Goal: Transaction & Acquisition: Purchase product/service

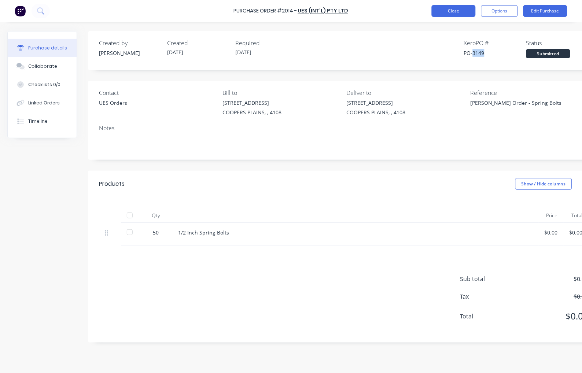
click at [442, 10] on button "Close" at bounding box center [453, 11] width 44 height 12
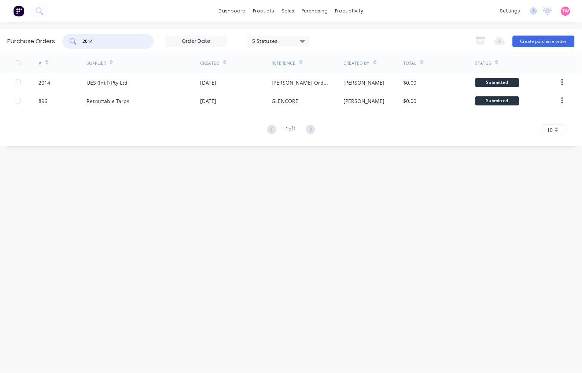
drag, startPoint x: 109, startPoint y: 39, endPoint x: 74, endPoint y: 40, distance: 34.5
click at [74, 40] on div "2014" at bounding box center [108, 41] width 92 height 15
type input "SBA"
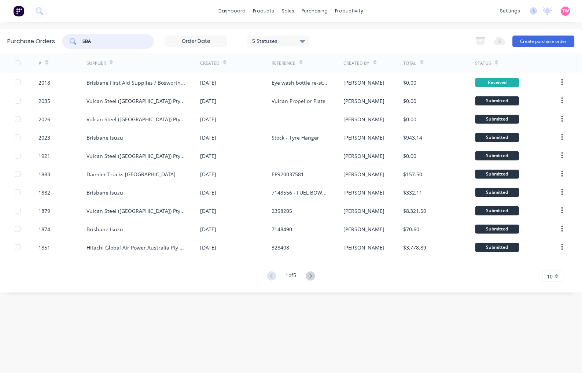
drag, startPoint x: 100, startPoint y: 41, endPoint x: 81, endPoint y: 40, distance: 18.3
click at [81, 40] on div "SBA" at bounding box center [108, 41] width 92 height 15
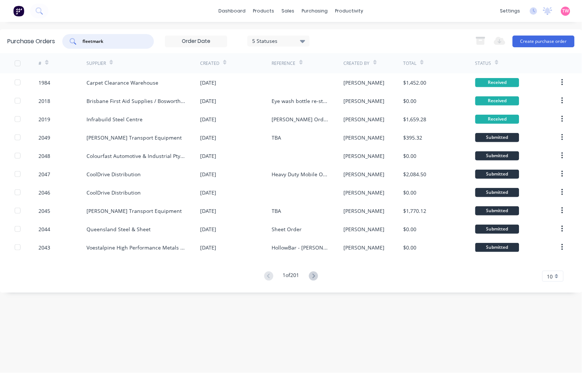
type input "fleetmark"
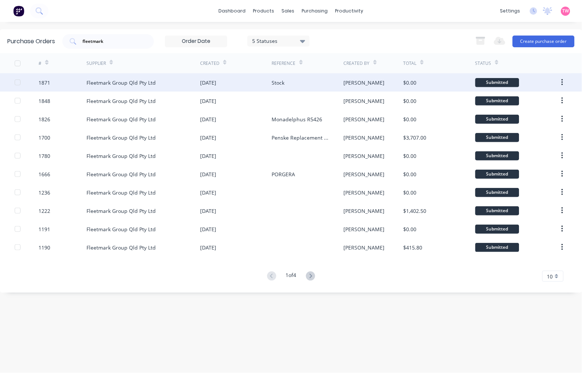
click at [141, 87] on div "Fleetmark Group Qld Pty Ltd" at bounding box center [143, 82] width 114 height 18
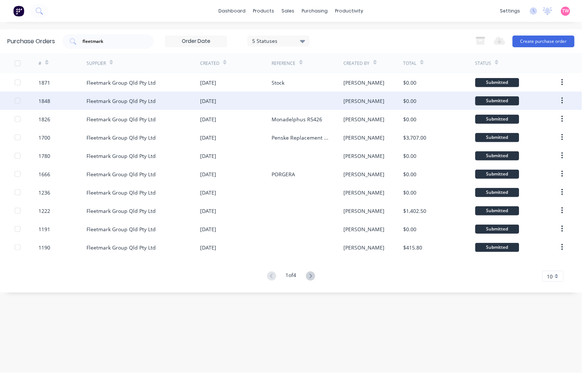
click at [134, 100] on div "Fleetmark Group Qld Pty Ltd" at bounding box center [120, 101] width 69 height 8
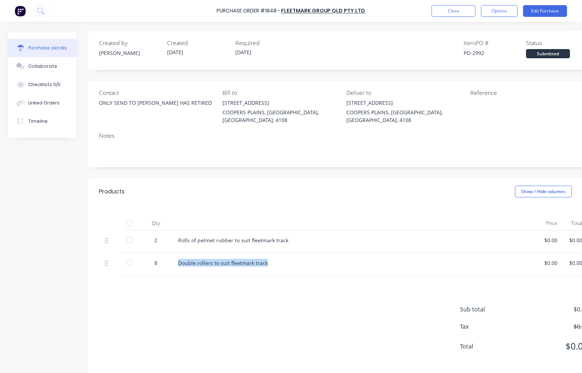
drag, startPoint x: 270, startPoint y: 255, endPoint x: 177, endPoint y: 256, distance: 92.7
click at [177, 256] on div "Double rollers to suit fleetmark track" at bounding box center [355, 264] width 366 height 23
copy div "Double rollers to suit fleetmark track"
click at [449, 11] on button "Close" at bounding box center [453, 11] width 44 height 12
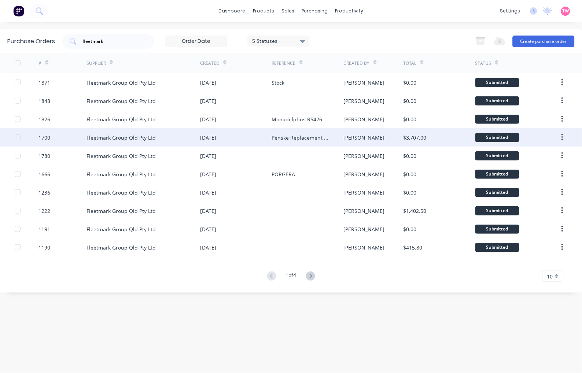
click at [137, 134] on div "Fleetmark Group Qld Pty Ltd" at bounding box center [120, 138] width 69 height 8
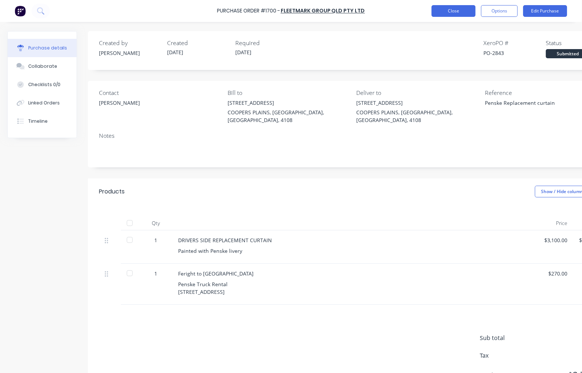
click at [445, 12] on button "Close" at bounding box center [453, 11] width 44 height 12
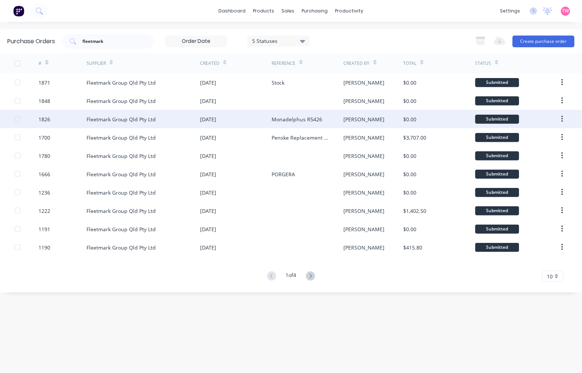
click at [166, 120] on div "Fleetmark Group Qld Pty Ltd" at bounding box center [143, 119] width 114 height 18
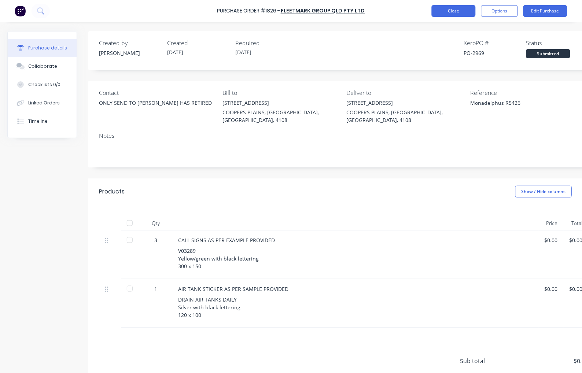
click at [453, 10] on button "Close" at bounding box center [453, 11] width 44 height 12
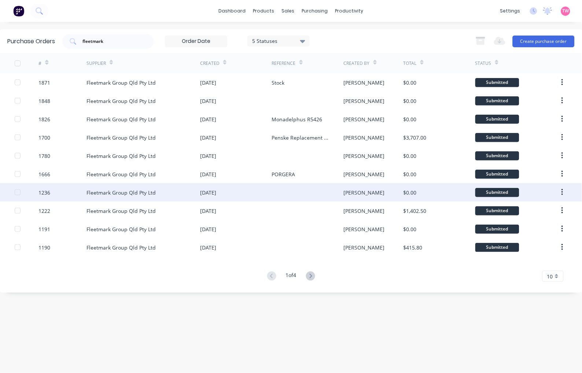
click at [143, 192] on div "Fleetmark Group Qld Pty Ltd" at bounding box center [120, 193] width 69 height 8
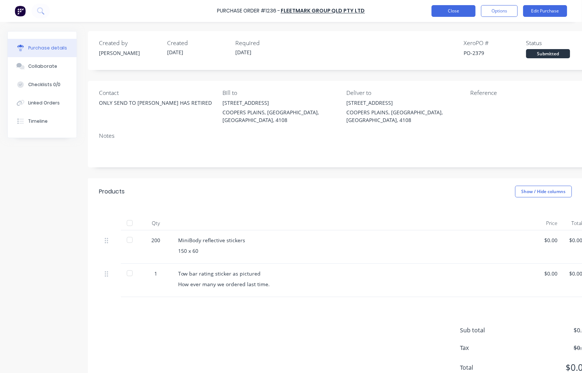
click at [449, 10] on button "Close" at bounding box center [453, 11] width 44 height 12
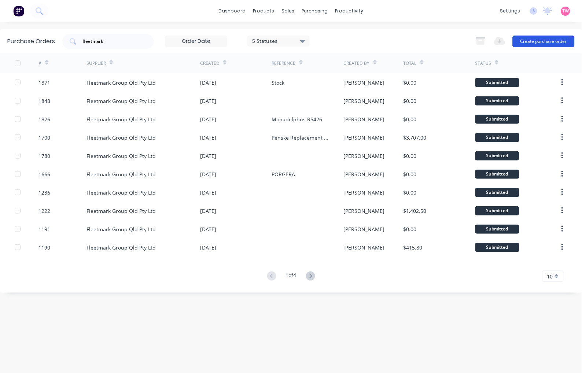
click at [545, 39] on button "Create purchase order" at bounding box center [543, 42] width 62 height 12
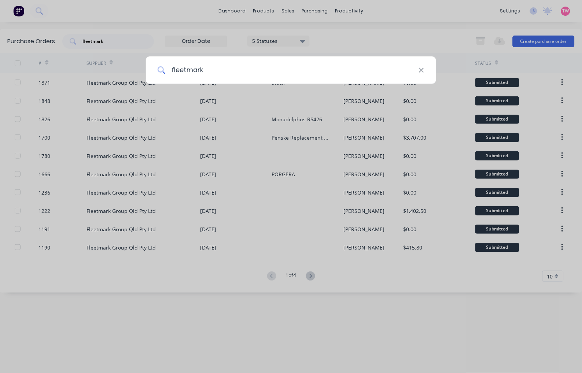
type input "fleetmark"
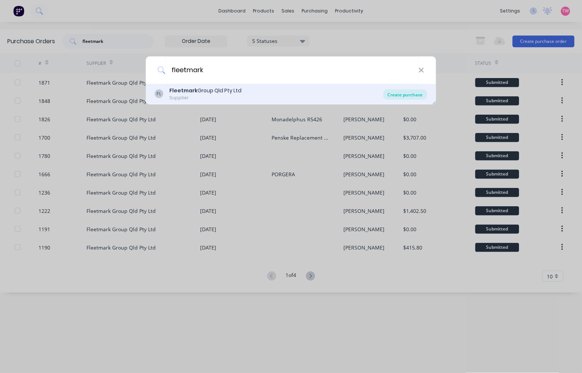
click at [397, 93] on div "Create purchase" at bounding box center [405, 94] width 44 height 10
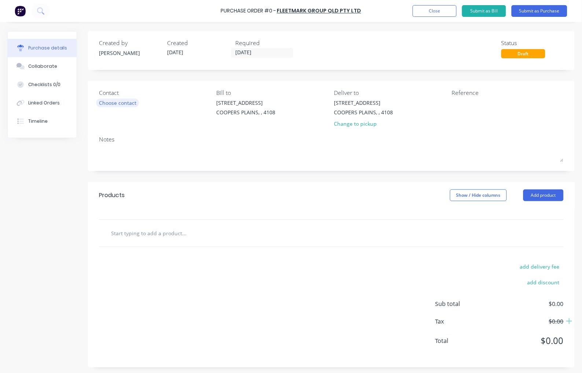
click at [119, 101] on div "Choose contact" at bounding box center [117, 103] width 37 height 8
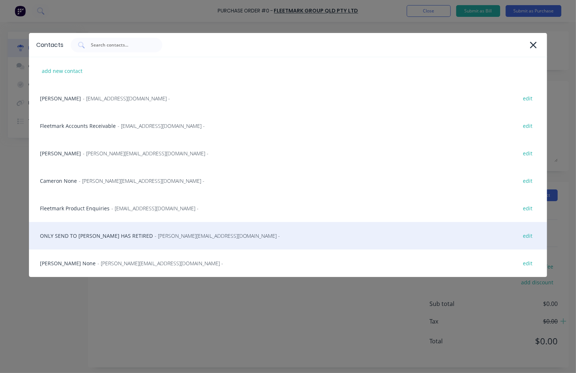
click at [90, 230] on div "ONLY SEND TO [PERSON_NAME] HAS RETIRED - [PERSON_NAME][EMAIL_ADDRESS][DOMAIN_NA…" at bounding box center [288, 235] width 518 height 27
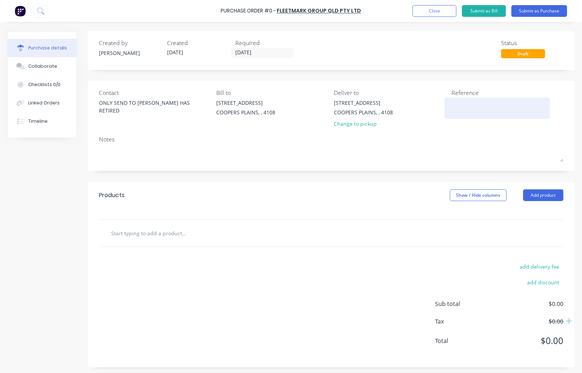
click at [471, 103] on textarea at bounding box center [497, 107] width 92 height 16
type textarea "Double Rollers - Fleetmark"
click at [160, 233] on input "text" at bounding box center [184, 233] width 146 height 15
paste input "Double rollers to suit fleetmark track"
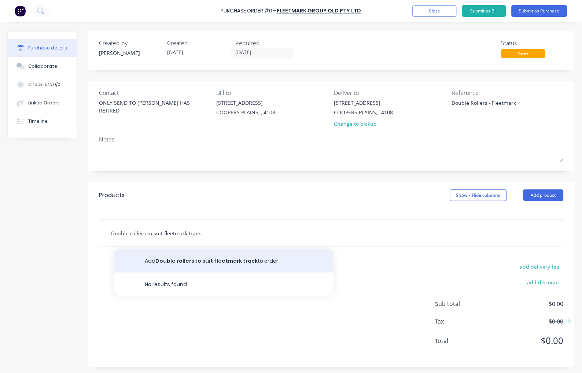
type input "Double rollers to suit fleetmark track"
click at [195, 262] on button "Add Double rollers to suit fleetmark track to order" at bounding box center [224, 260] width 220 height 23
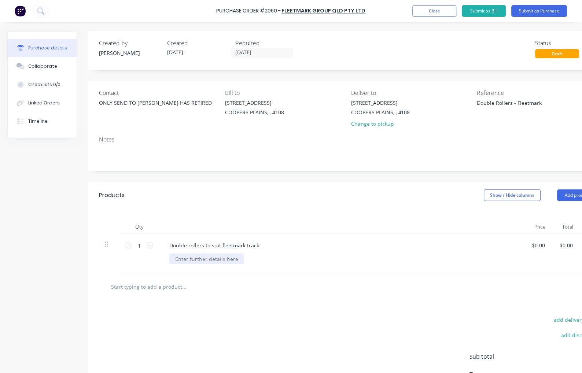
click at [188, 259] on div at bounding box center [206, 258] width 75 height 11
click at [178, 260] on div "A box" at bounding box center [181, 258] width 25 height 11
click at [192, 258] on div "1 box" at bounding box center [181, 258] width 25 height 11
click at [194, 257] on div "QUANTITY: 1 BOX" at bounding box center [196, 258] width 55 height 11
click at [218, 259] on div "QUANTITY: 1 BOX" at bounding box center [196, 258] width 55 height 11
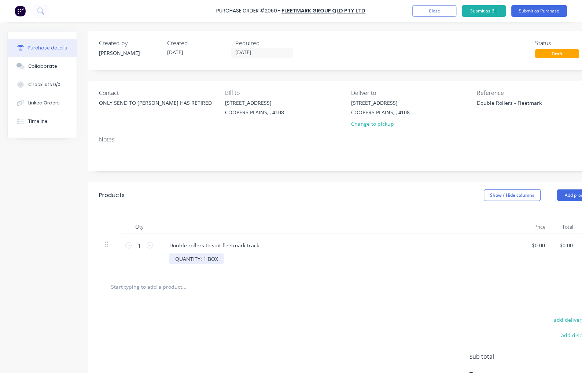
click at [194, 257] on div "QUANTITY: 1 BOX" at bounding box center [196, 258] width 55 height 11
click at [545, 9] on button "Submit as Purchase" at bounding box center [539, 11] width 56 height 12
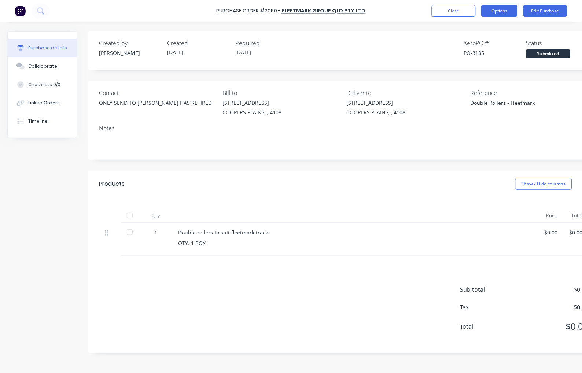
click at [511, 12] on button "Options" at bounding box center [499, 11] width 37 height 12
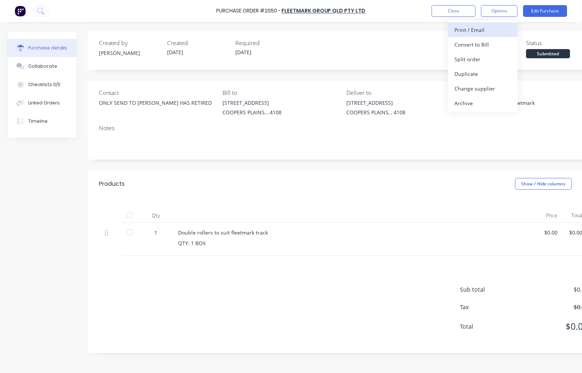
click at [497, 25] on div "Print / Email" at bounding box center [482, 30] width 56 height 11
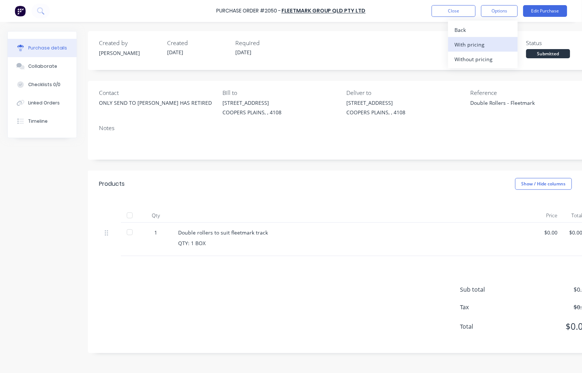
click at [487, 42] on div "With pricing" at bounding box center [482, 44] width 56 height 11
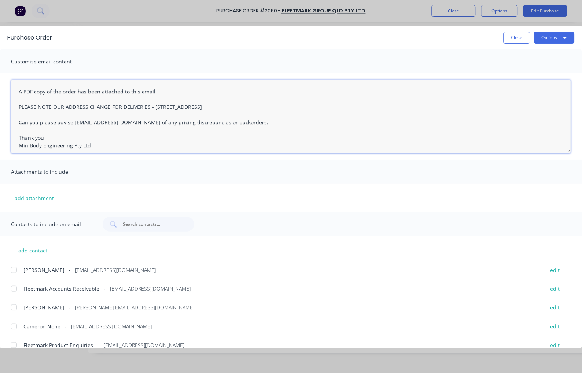
click at [16, 90] on textarea "A PDF copy of the order has been attached to this email. PLEASE NOTE OUR ADDRES…" at bounding box center [291, 116] width 560 height 73
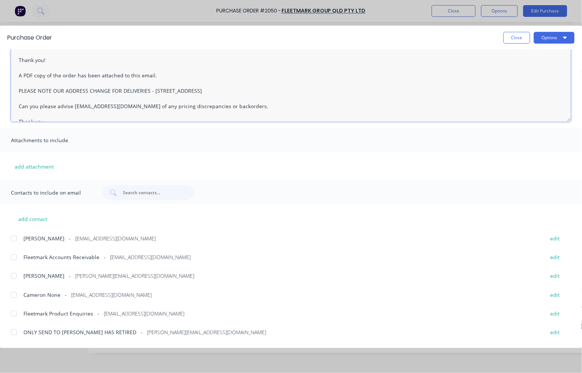
scroll to position [48, 0]
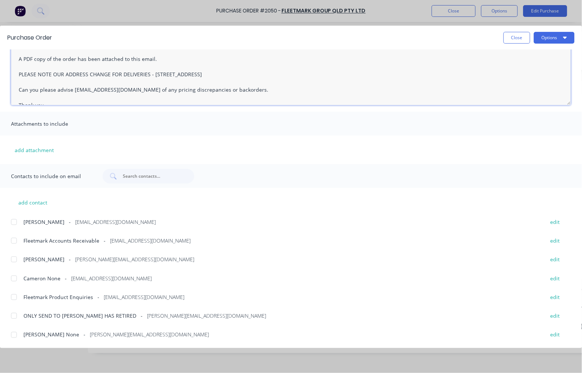
click at [12, 313] on div at bounding box center [14, 315] width 15 height 15
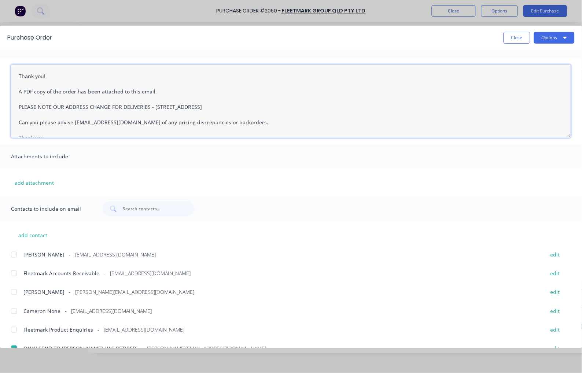
scroll to position [0, 0]
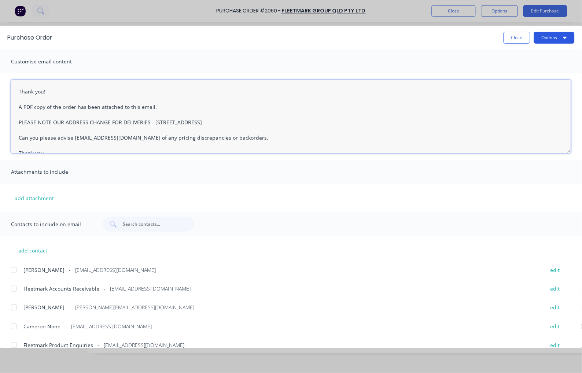
type textarea "Thank you! A PDF copy of the order has been attached to this email. PLEASE NOTE…"
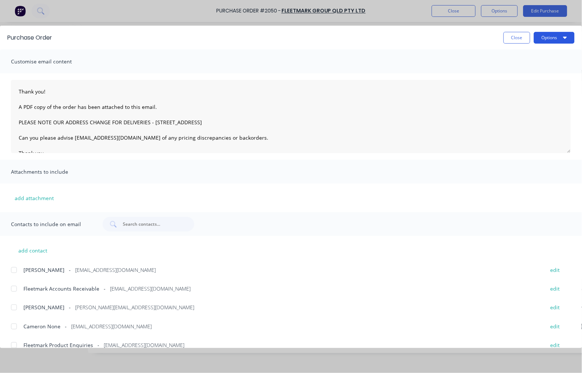
click at [552, 34] on button "Options" at bounding box center [554, 38] width 41 height 12
click at [530, 83] on div "Email" at bounding box center [539, 85] width 56 height 11
click at [515, 37] on button "Close" at bounding box center [516, 38] width 27 height 12
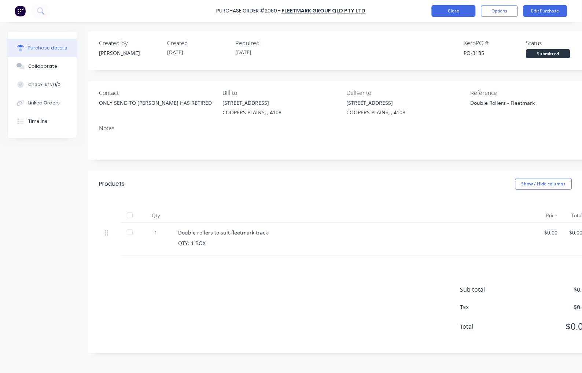
click at [455, 14] on button "Close" at bounding box center [453, 11] width 44 height 12
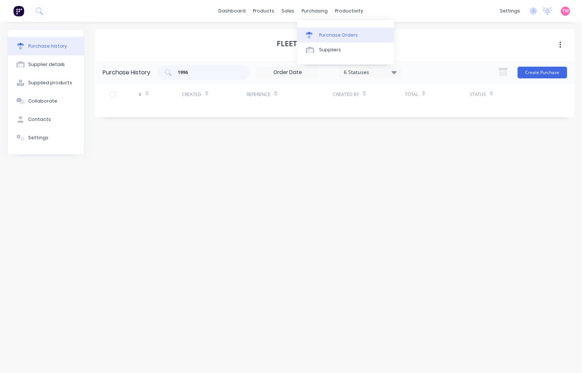
click at [334, 36] on div "Purchase Orders" at bounding box center [338, 35] width 39 height 7
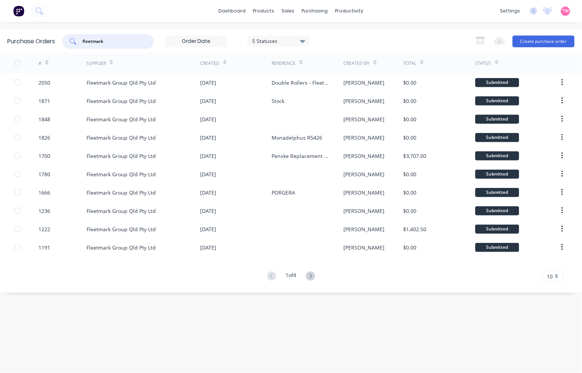
drag, startPoint x: 116, startPoint y: 41, endPoint x: 56, endPoint y: 36, distance: 61.1
click at [56, 36] on div "Purchase Orders fleetmark 5 Statuses 5 Statuses Export to Excel (XLSX) Create p…" at bounding box center [291, 41] width 582 height 24
type input "maxiparts"
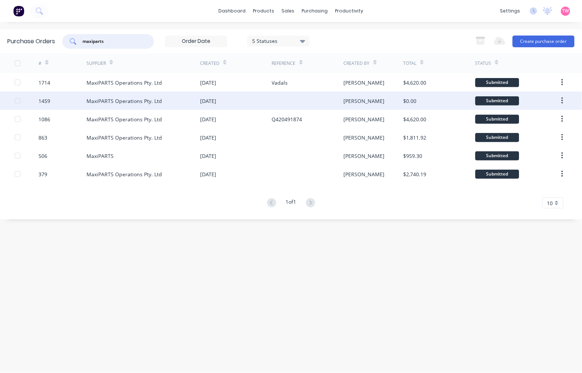
click at [67, 103] on div "1459" at bounding box center [62, 101] width 48 height 18
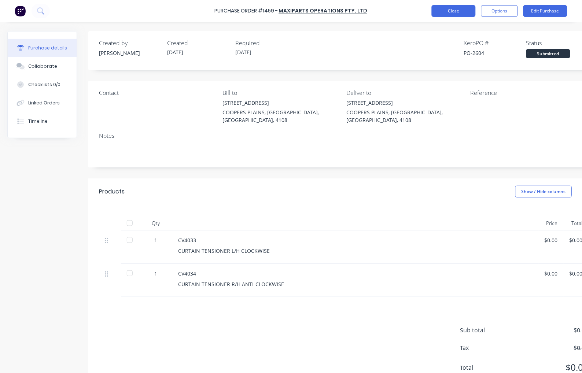
click at [448, 10] on button "Close" at bounding box center [453, 11] width 44 height 12
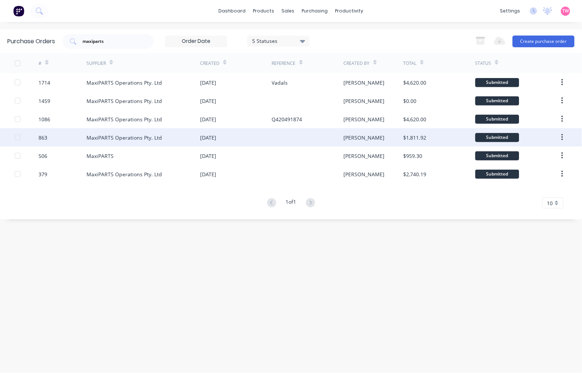
click at [74, 136] on div "863" at bounding box center [62, 137] width 48 height 18
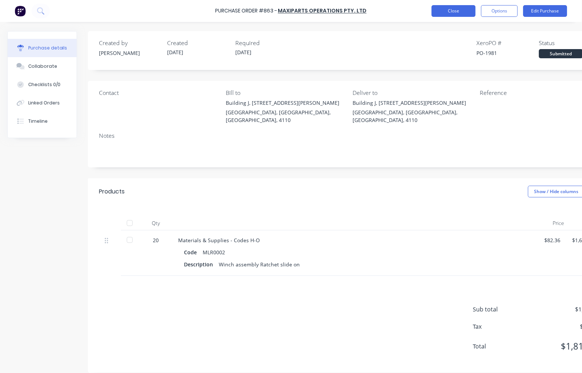
click at [445, 13] on button "Close" at bounding box center [453, 11] width 44 height 12
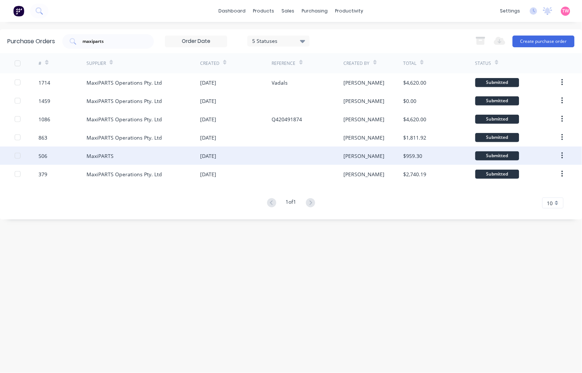
click at [71, 156] on div "506" at bounding box center [62, 155] width 48 height 18
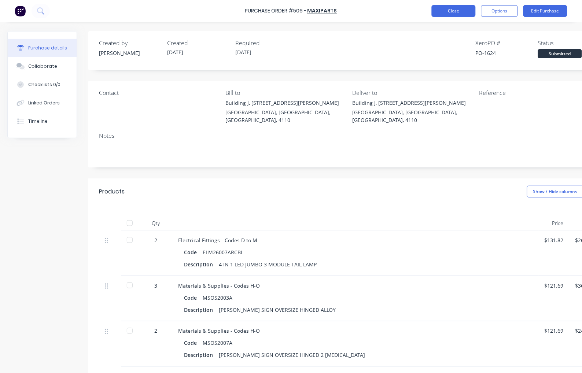
click at [464, 14] on button "Close" at bounding box center [453, 11] width 44 height 12
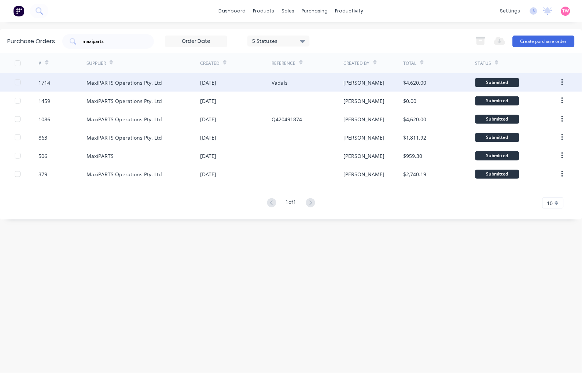
click at [172, 80] on div "MaxiPARTS Operations Pty. Ltd" at bounding box center [143, 82] width 114 height 18
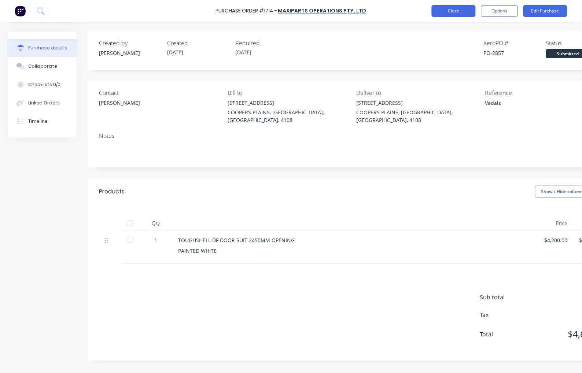
click at [456, 13] on button "Close" at bounding box center [453, 11] width 44 height 12
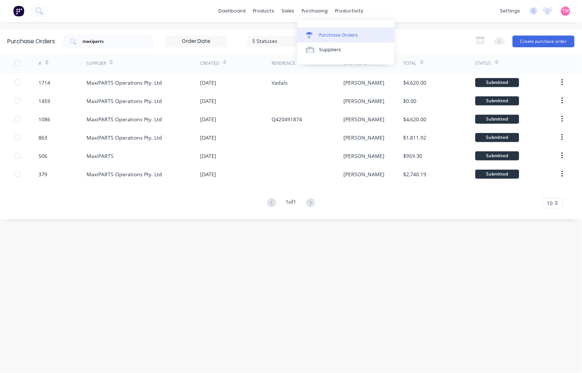
click at [343, 36] on div "Purchase Orders" at bounding box center [338, 35] width 39 height 7
click at [541, 42] on button "Create purchase order" at bounding box center [543, 42] width 62 height 12
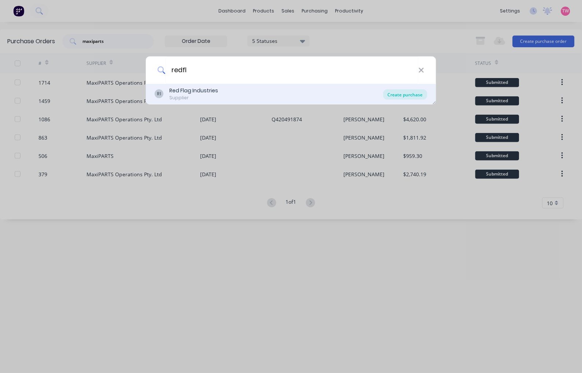
type input "redfl"
click at [390, 94] on div "Create purchase" at bounding box center [405, 94] width 44 height 10
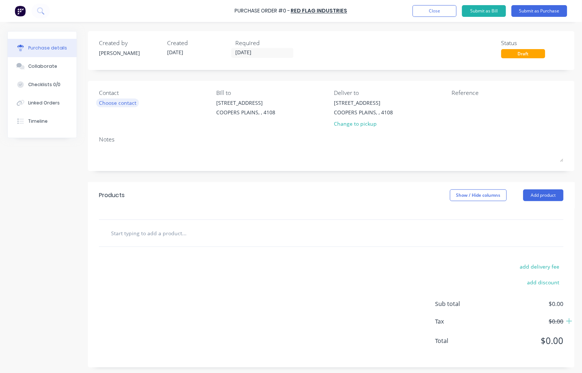
click at [119, 104] on div "Choose contact" at bounding box center [117, 103] width 37 height 8
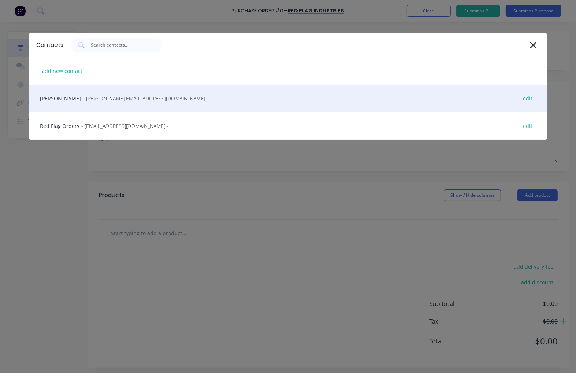
click at [105, 100] on span "- [PERSON_NAME][EMAIL_ADDRESS][DOMAIN_NAME] -" at bounding box center [146, 98] width 126 height 8
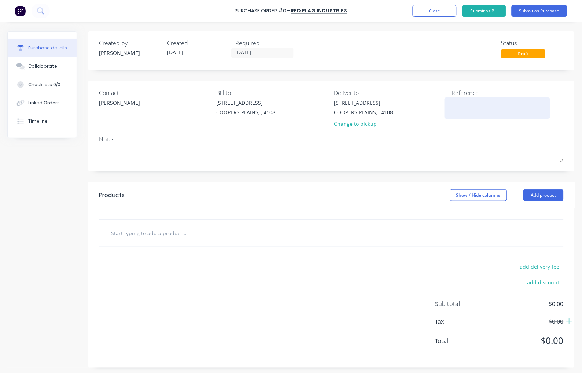
click at [461, 103] on textarea at bounding box center [497, 107] width 92 height 16
type textarea "Toolbox - Redflag"
click at [182, 233] on input "text" at bounding box center [184, 233] width 146 height 15
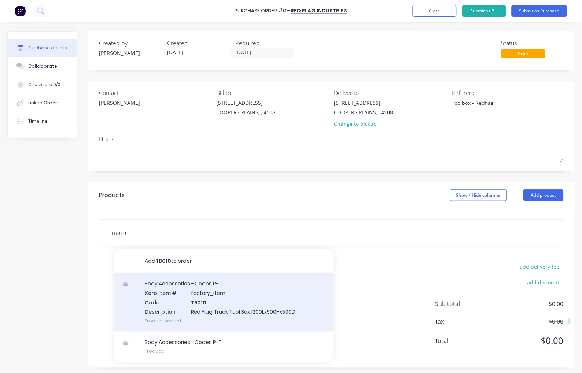
type input "TB010"
click at [215, 292] on div "Body Accessories - Codes P-T Xero Item # factory_item Code TB010 Description Re…" at bounding box center [224, 301] width 220 height 59
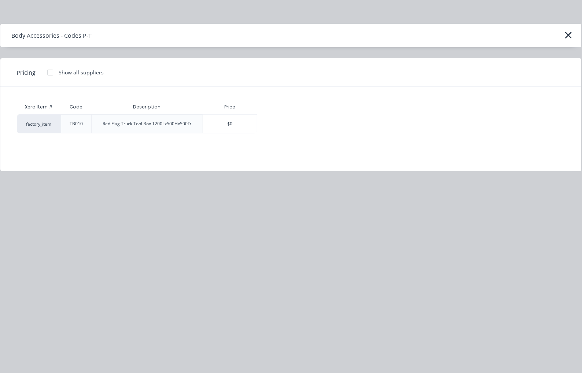
click at [51, 70] on div at bounding box center [50, 72] width 15 height 15
click at [289, 126] on div "$530.00" at bounding box center [282, 124] width 51 height 18
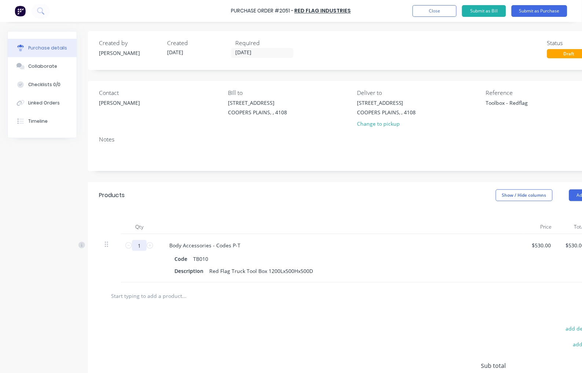
click at [140, 245] on input "1" at bounding box center [139, 245] width 15 height 11
type input "4"
type input "$2,120.00"
type input "4"
click at [137, 298] on input "text" at bounding box center [184, 295] width 146 height 15
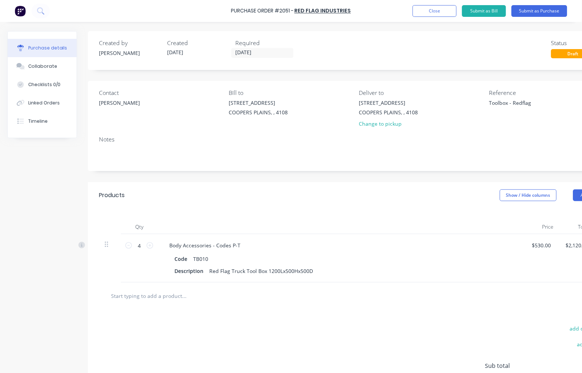
click at [137, 298] on input "text" at bounding box center [184, 295] width 146 height 15
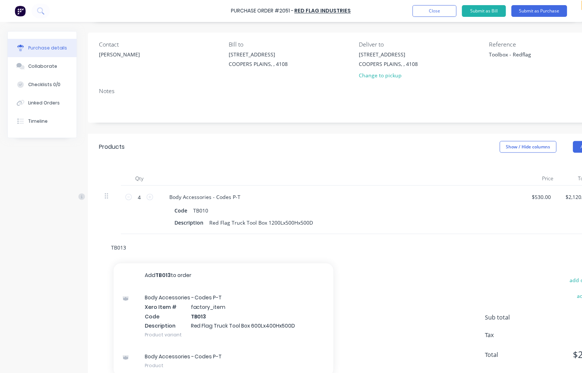
scroll to position [68, 0]
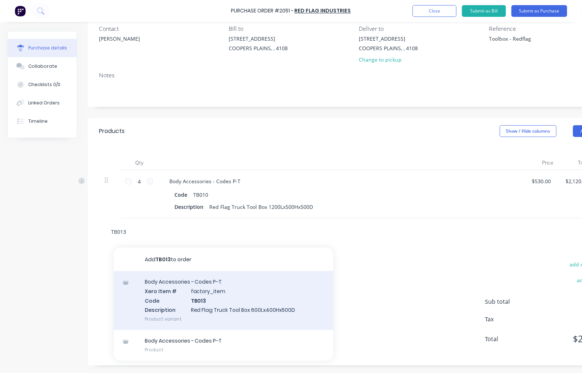
type input "TB013"
click at [244, 293] on div "Body Accessories - Codes P-T Xero Item # factory_item Code TB013 Description Re…" at bounding box center [224, 300] width 220 height 59
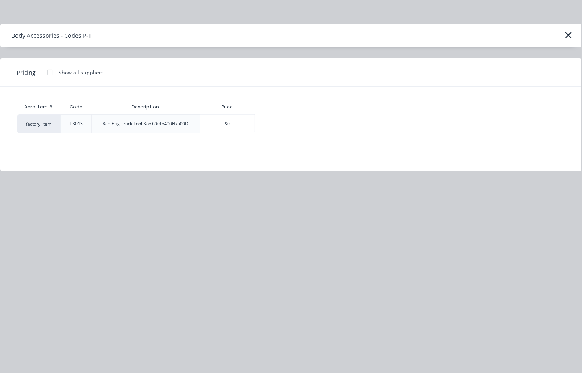
click at [48, 74] on div at bounding box center [50, 72] width 15 height 15
click at [281, 118] on div "$285.00" at bounding box center [280, 124] width 51 height 18
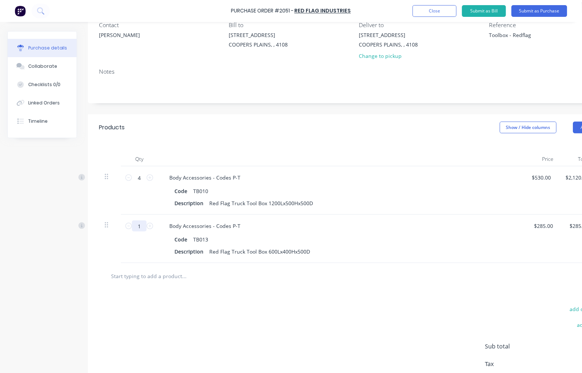
click at [137, 226] on input "1" at bounding box center [139, 225] width 15 height 11
type input "2"
type input "$570.00"
type input "2"
click at [144, 279] on input "text" at bounding box center [184, 276] width 146 height 15
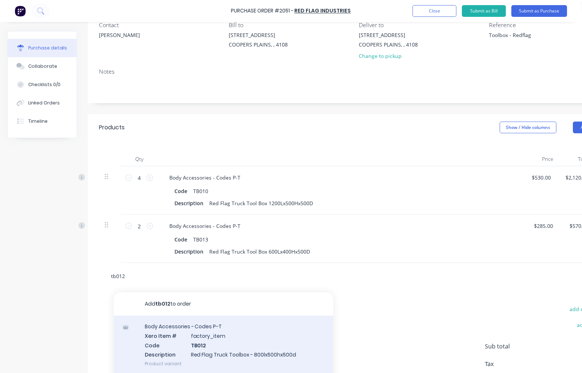
type input "tb012"
click at [200, 346] on div "Body Accessories - Codes P-T Xero Item # factory_item Code TB012 Description Re…" at bounding box center [224, 345] width 220 height 59
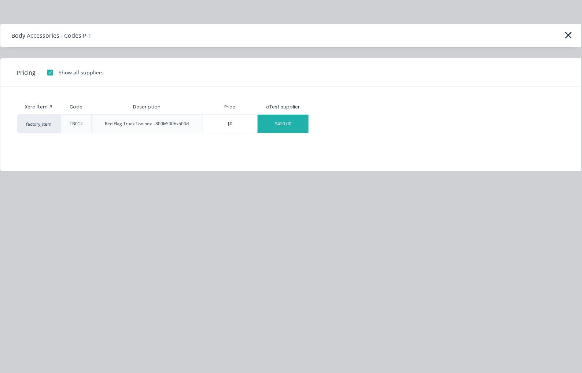
click at [283, 122] on div "$420.00" at bounding box center [282, 124] width 51 height 18
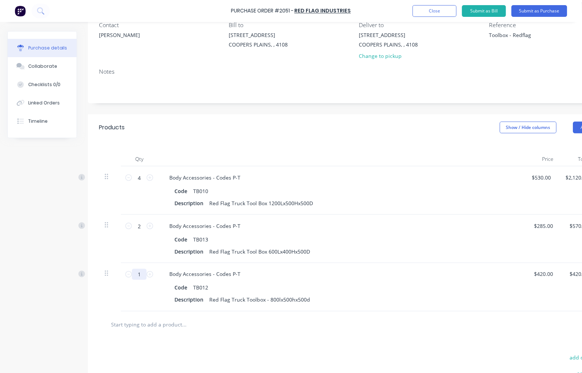
click at [142, 272] on input "1" at bounding box center [139, 274] width 15 height 11
type input "2"
type input "$840.00"
type input "2"
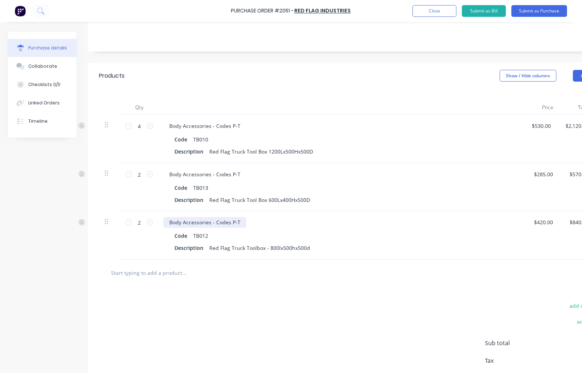
scroll to position [100, 0]
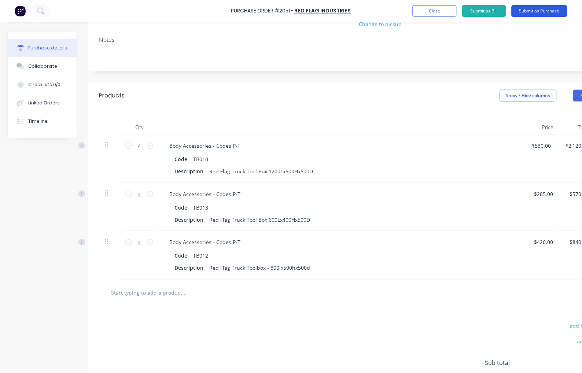
click at [529, 13] on button "Submit as Purchase" at bounding box center [539, 11] width 56 height 12
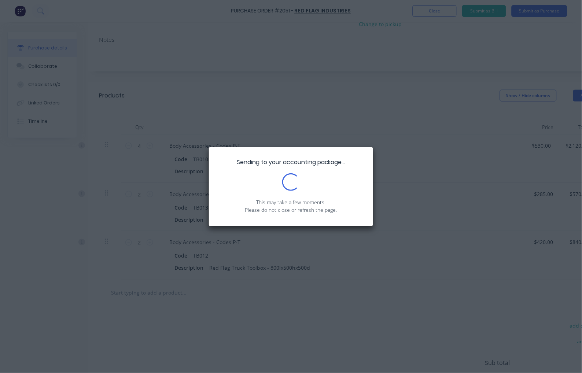
scroll to position [0, 0]
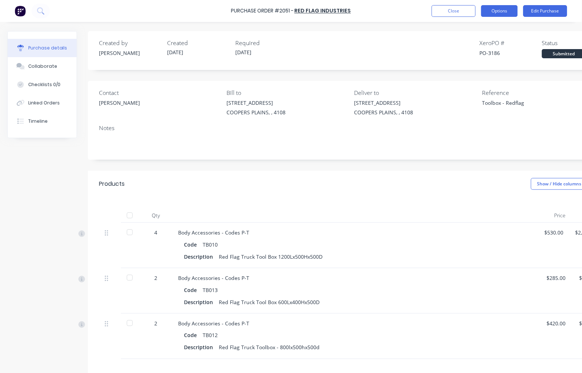
click at [498, 10] on button "Options" at bounding box center [499, 11] width 37 height 12
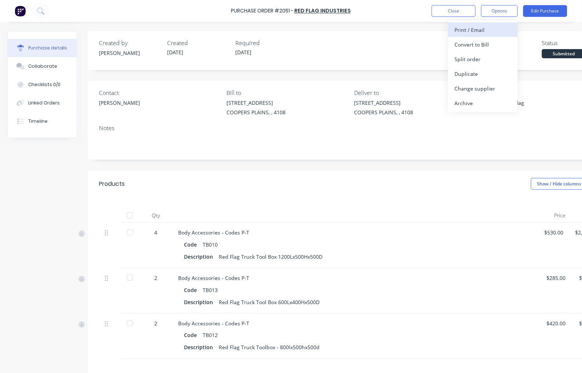
click at [486, 27] on div "Print / Email" at bounding box center [482, 30] width 56 height 11
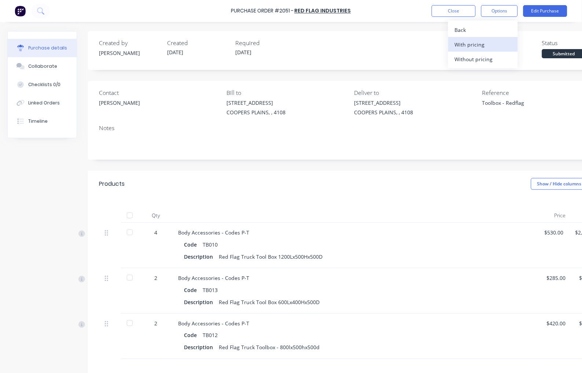
click at [480, 41] on div "With pricing" at bounding box center [482, 44] width 56 height 11
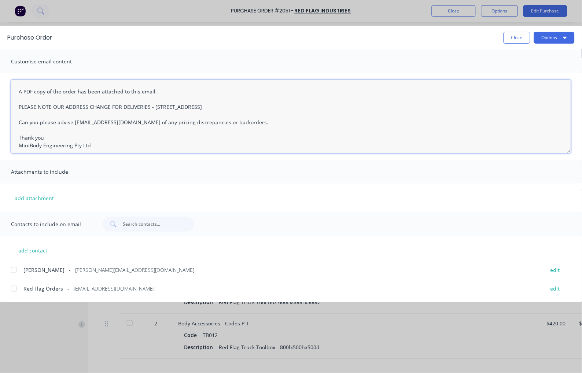
click at [17, 89] on textarea "A PDF copy of the order has been attached to this email. PLEASE NOTE OUR ADDRES…" at bounding box center [291, 116] width 560 height 73
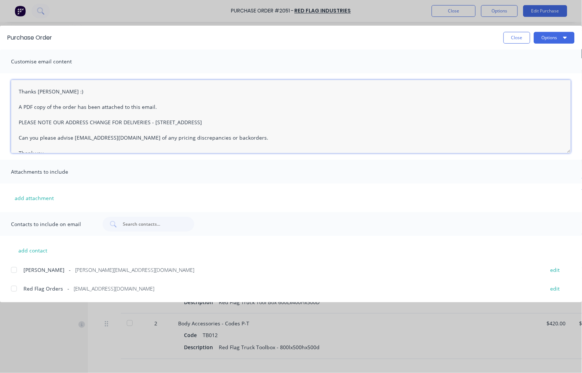
click at [12, 268] on div at bounding box center [14, 270] width 15 height 15
type textarea "Thanks [PERSON_NAME] :) A PDF copy of the order has been attached to this email…"
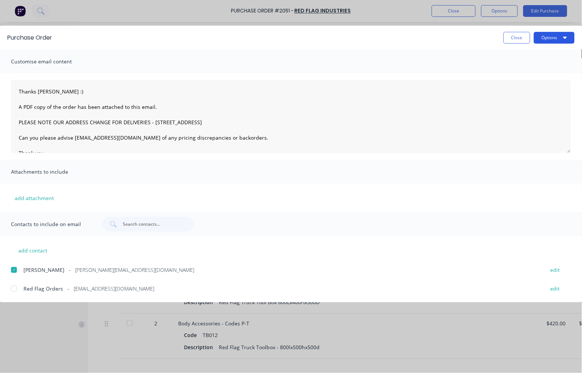
click at [553, 37] on button "Options" at bounding box center [554, 38] width 41 height 12
click at [522, 85] on div "Email" at bounding box center [539, 85] width 56 height 11
click at [517, 41] on button "Close" at bounding box center [516, 38] width 27 height 12
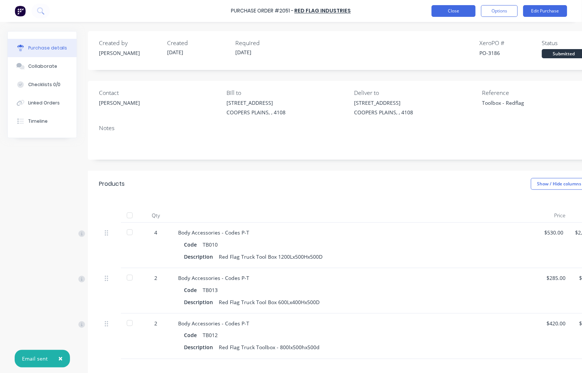
click at [441, 11] on button "Close" at bounding box center [453, 11] width 44 height 12
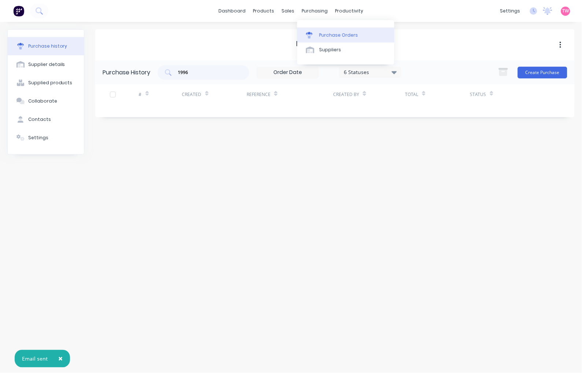
click at [339, 37] on div "Purchase Orders" at bounding box center [338, 35] width 39 height 7
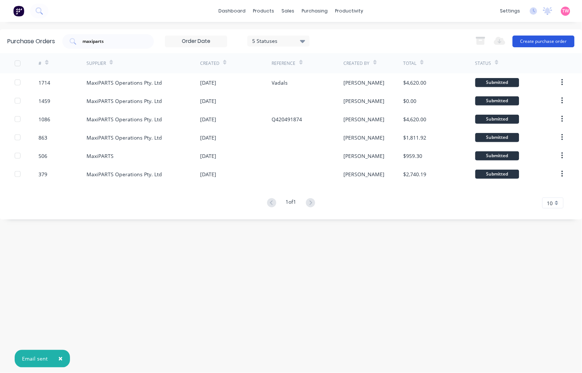
click at [535, 42] on button "Create purchase order" at bounding box center [543, 42] width 62 height 12
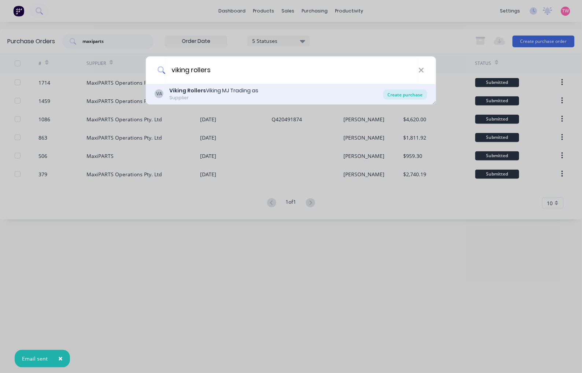
type input "viking rollers"
click at [400, 96] on div "Create purchase" at bounding box center [405, 94] width 44 height 10
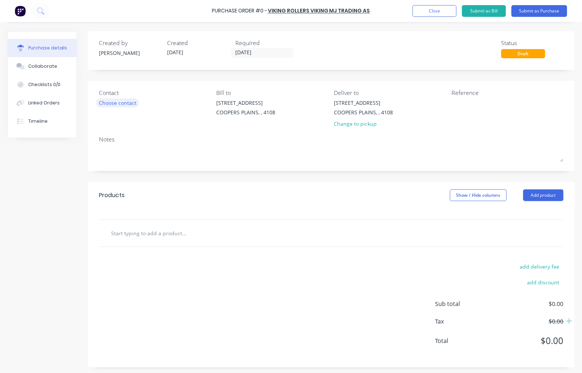
click at [129, 100] on div "Choose contact" at bounding box center [117, 103] width 37 height 8
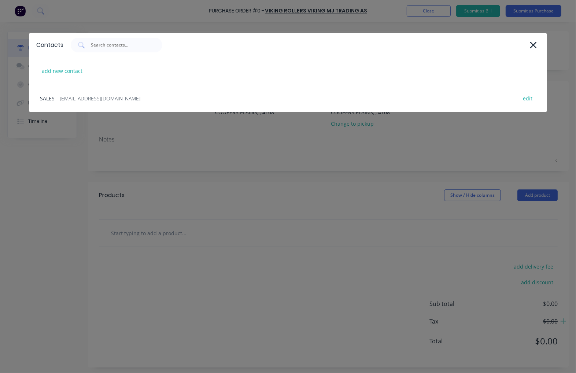
click at [129, 100] on div "SALES - [EMAIL_ADDRESS][DOMAIN_NAME] - edit" at bounding box center [288, 98] width 518 height 27
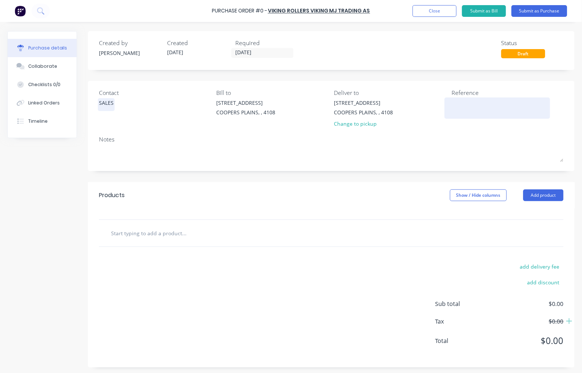
click at [480, 100] on textarea at bounding box center [497, 107] width 92 height 16
type textarea "Rollers - Viking"
click at [195, 239] on input "text" at bounding box center [184, 233] width 146 height 15
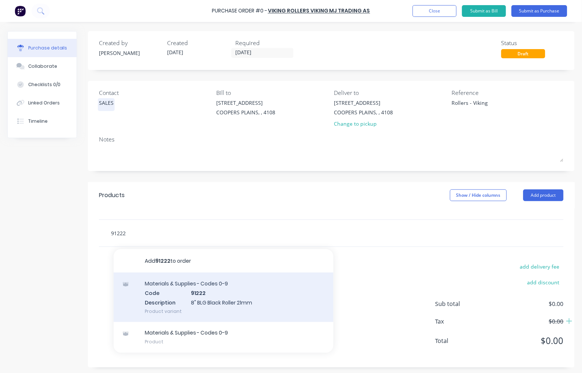
type input "91222"
click at [214, 302] on div "Materials & Supplies - Codes 0-9 Code 91222 Description 8'' BLG Black Roller 21…" at bounding box center [224, 296] width 220 height 49
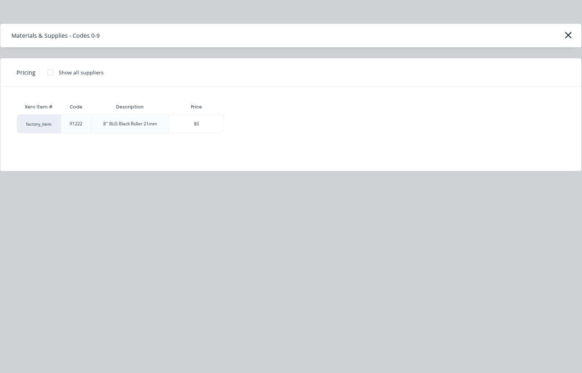
click at [50, 74] on div at bounding box center [50, 72] width 15 height 15
click at [259, 126] on div "$7.00" at bounding box center [249, 124] width 51 height 18
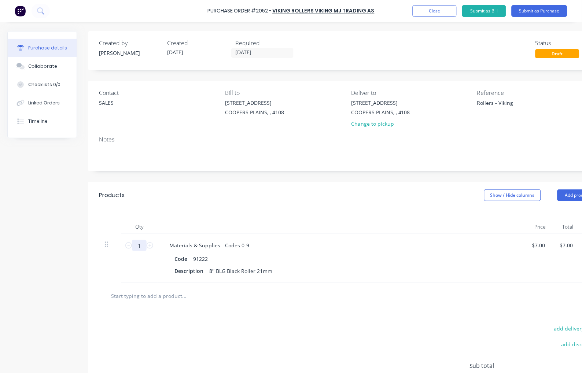
click at [142, 244] on input "1" at bounding box center [139, 245] width 15 height 11
type input "4"
type input "$28.00"
type input "40"
type input "$280.00"
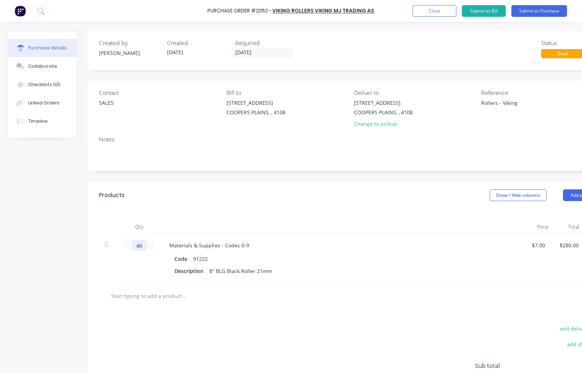
type input "40"
click at [167, 298] on input "text" at bounding box center [184, 295] width 146 height 15
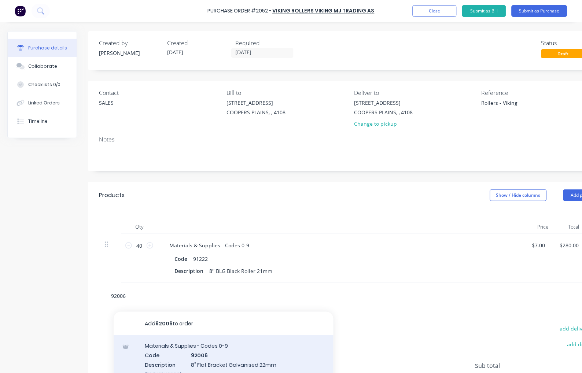
type input "92006"
click at [214, 353] on div "Materials & Supplies - Codes 0-9 Code 92006 Description 8'' Flat Bracket Galvan…" at bounding box center [224, 359] width 220 height 49
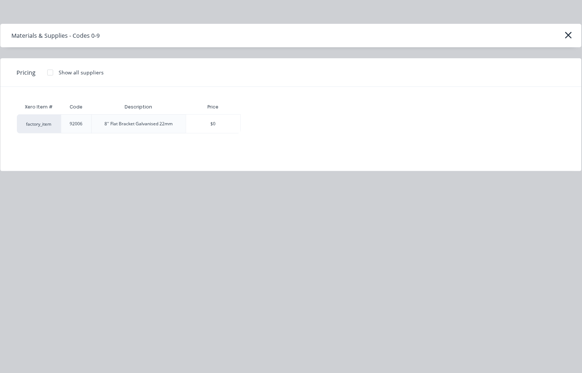
click at [50, 72] on div at bounding box center [50, 72] width 15 height 15
click at [272, 123] on div "$7.25" at bounding box center [266, 124] width 51 height 18
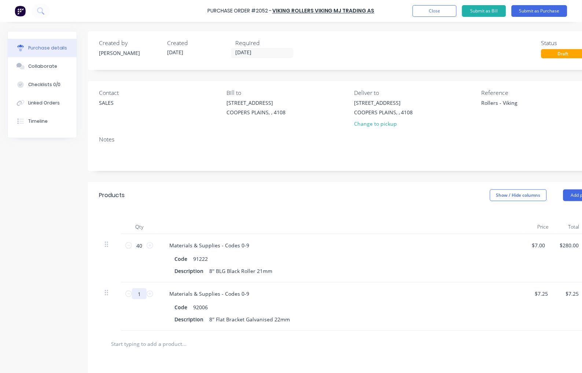
click at [140, 294] on input "1" at bounding box center [139, 293] width 15 height 11
type input "4"
type input "$29.00"
type input "40"
type input "$290.00"
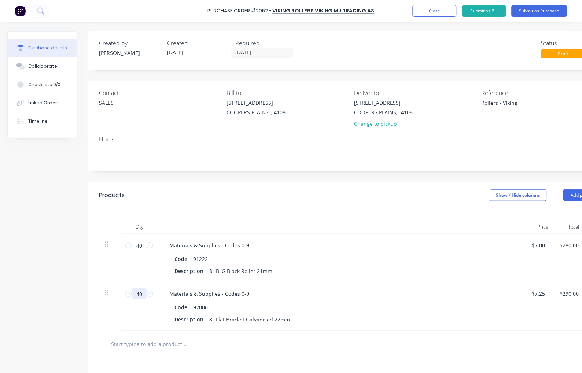
type input "40"
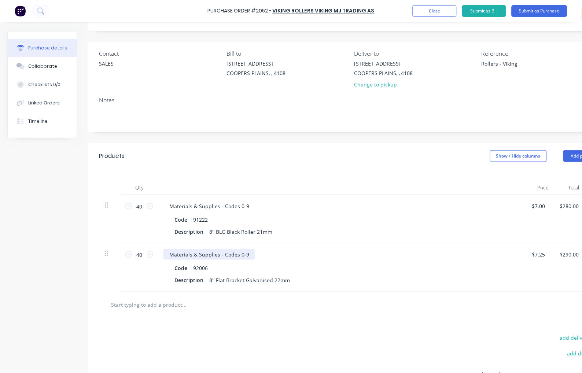
scroll to position [68, 0]
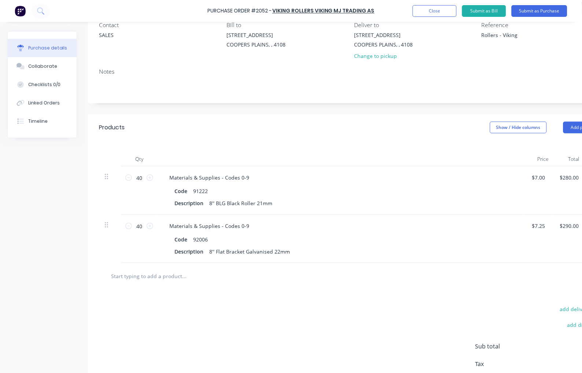
click at [166, 279] on input "text" at bounding box center [184, 276] width 146 height 15
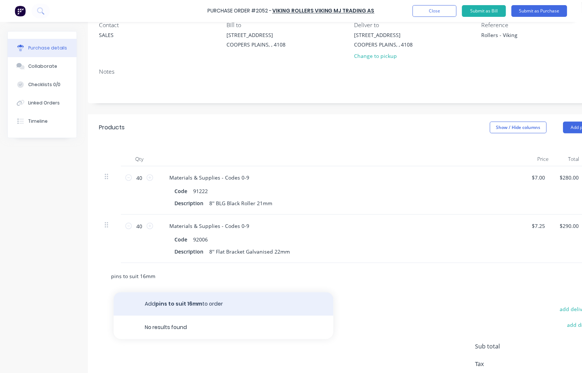
type input "pins to suit 16mm"
click at [188, 305] on button "Add pins to suit 16mm to order" at bounding box center [224, 303] width 220 height 23
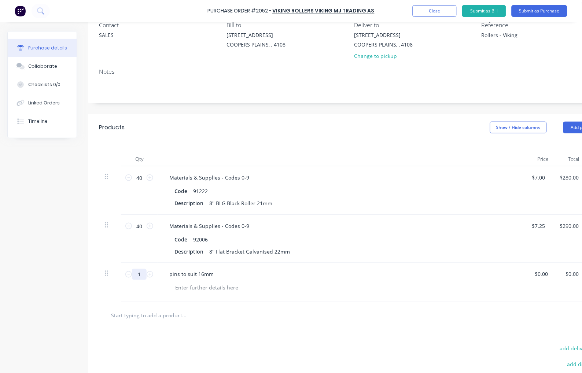
click at [134, 272] on input "1" at bounding box center [139, 274] width 15 height 11
type input "40"
click at [170, 271] on div "pins to suit 16mm" at bounding box center [191, 274] width 56 height 11
click at [190, 286] on div at bounding box center [206, 287] width 75 height 11
click at [185, 287] on div "Pleqase provide code to use for future orders" at bounding box center [230, 287] width 123 height 11
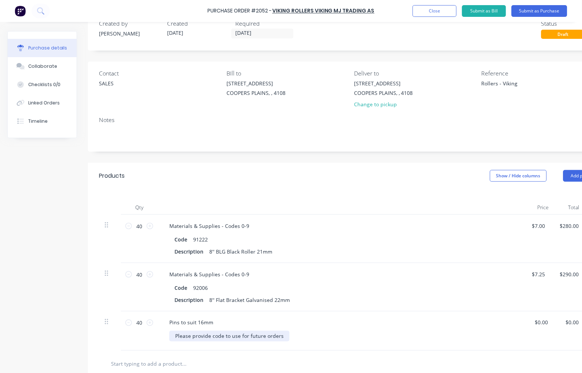
scroll to position [0, 0]
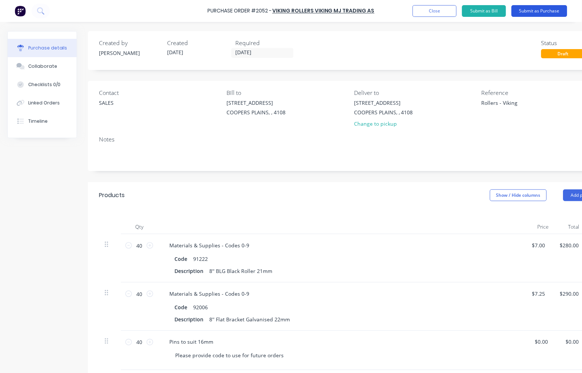
click at [529, 10] on button "Submit as Purchase" at bounding box center [539, 11] width 56 height 12
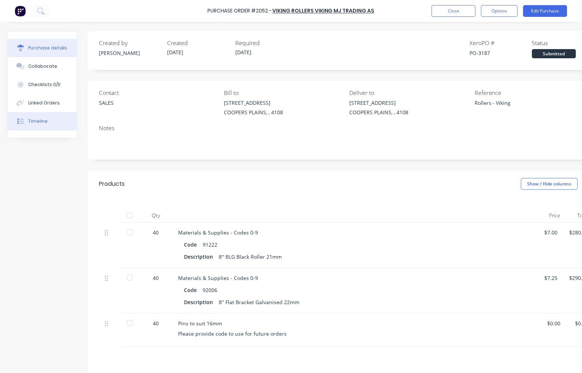
click at [34, 122] on div "Timeline" at bounding box center [37, 121] width 19 height 7
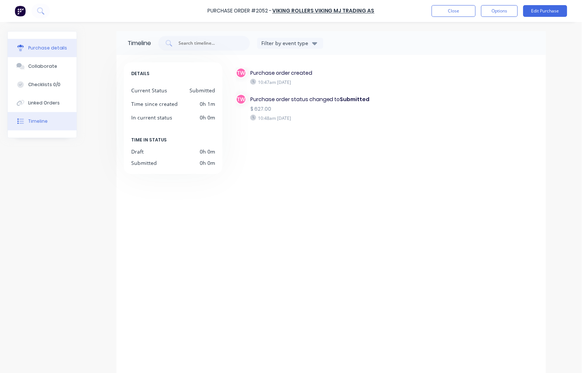
click at [47, 45] on div "Purchase details" at bounding box center [47, 48] width 39 height 7
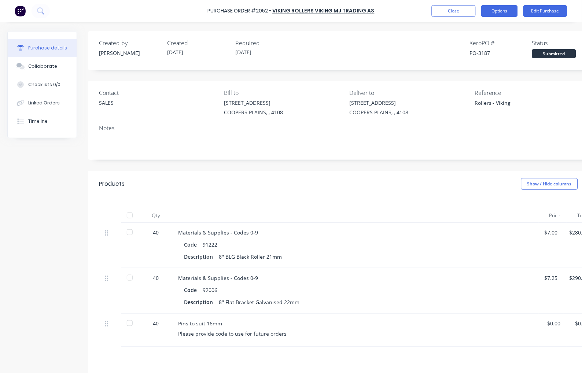
click at [506, 11] on button "Options" at bounding box center [499, 11] width 37 height 12
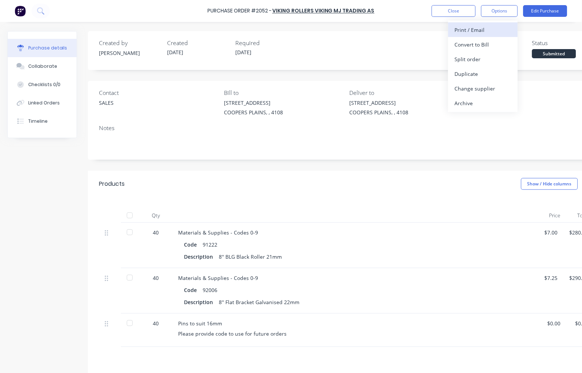
click at [495, 30] on div "Print / Email" at bounding box center [482, 30] width 56 height 11
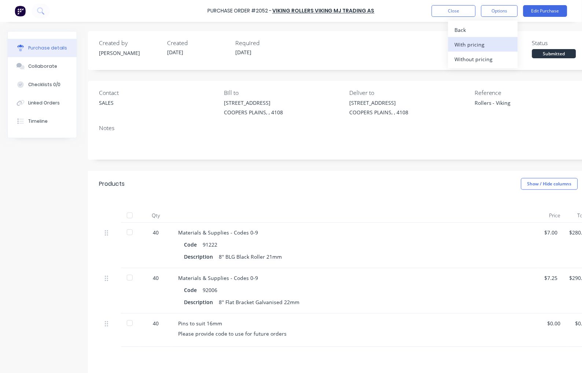
click at [480, 46] on div "With pricing" at bounding box center [482, 44] width 56 height 11
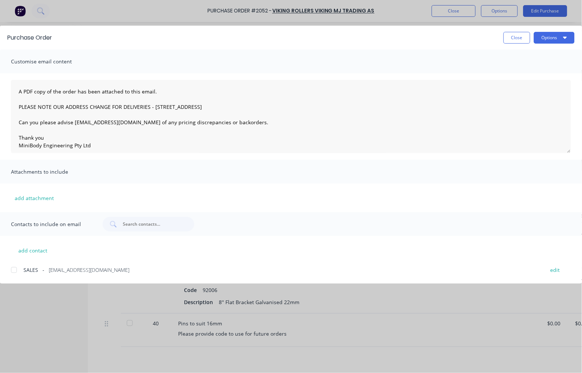
click at [14, 270] on div at bounding box center [14, 270] width 15 height 15
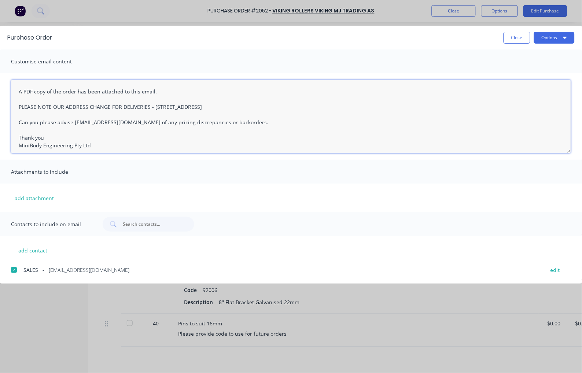
click at [15, 92] on textarea "A PDF copy of the order has been attached to this email. PLEASE NOTE OUR ADDRES…" at bounding box center [291, 116] width 560 height 73
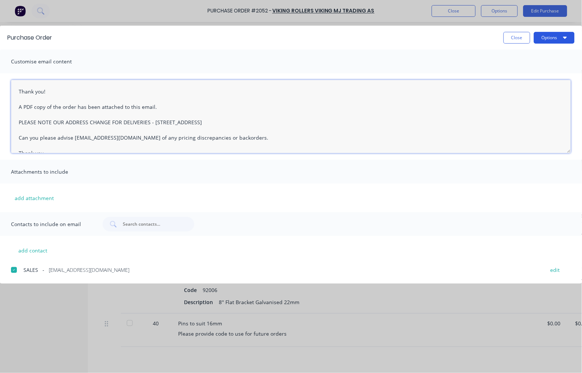
type textarea "Thank you! A PDF copy of the order has been attached to this email. PLEASE NOTE…"
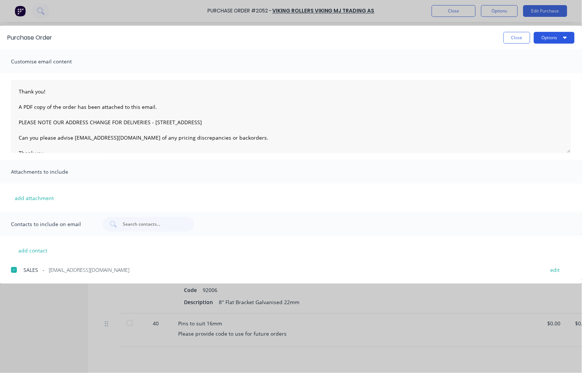
click at [568, 35] on button "Options" at bounding box center [554, 38] width 41 height 12
click at [521, 86] on div "Email" at bounding box center [539, 85] width 56 height 11
